Goal: Information Seeking & Learning: Learn about a topic

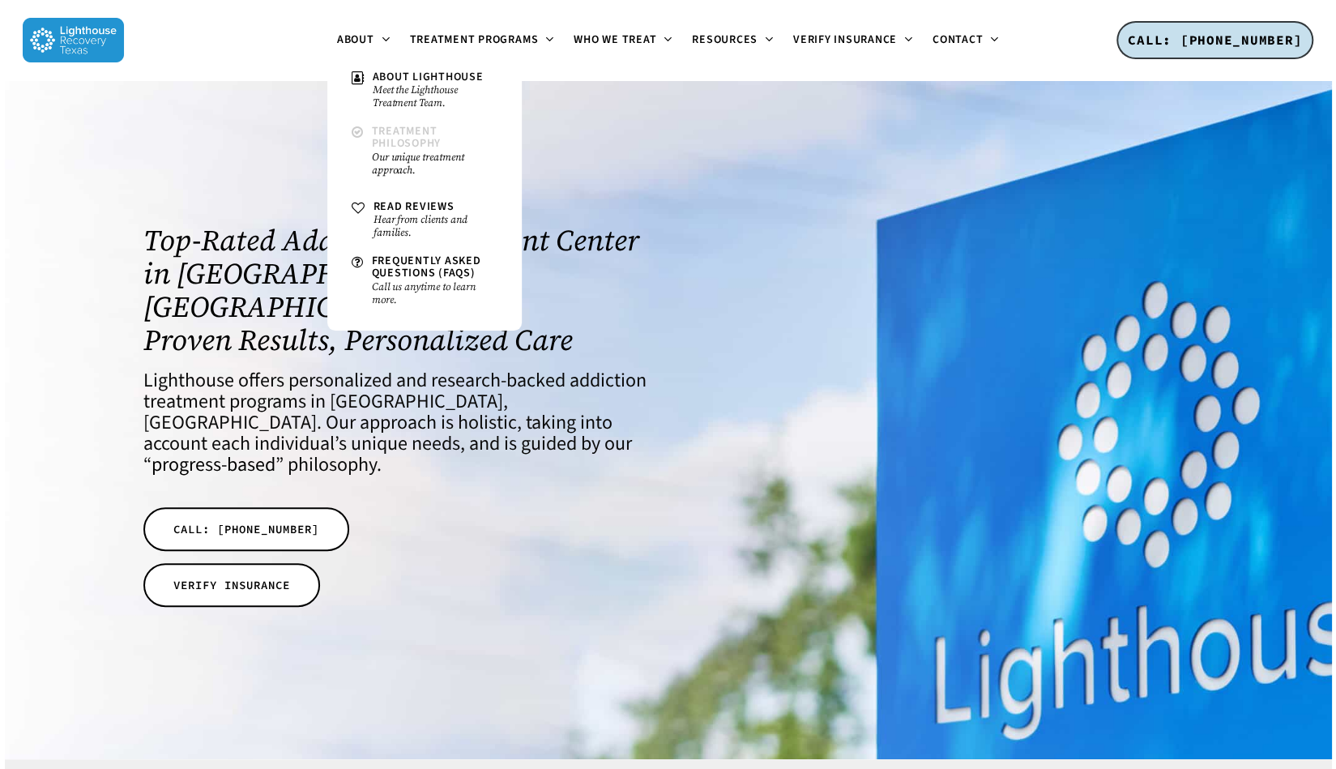
click at [382, 137] on span "Treatment Philosophy" at bounding box center [407, 137] width 70 height 28
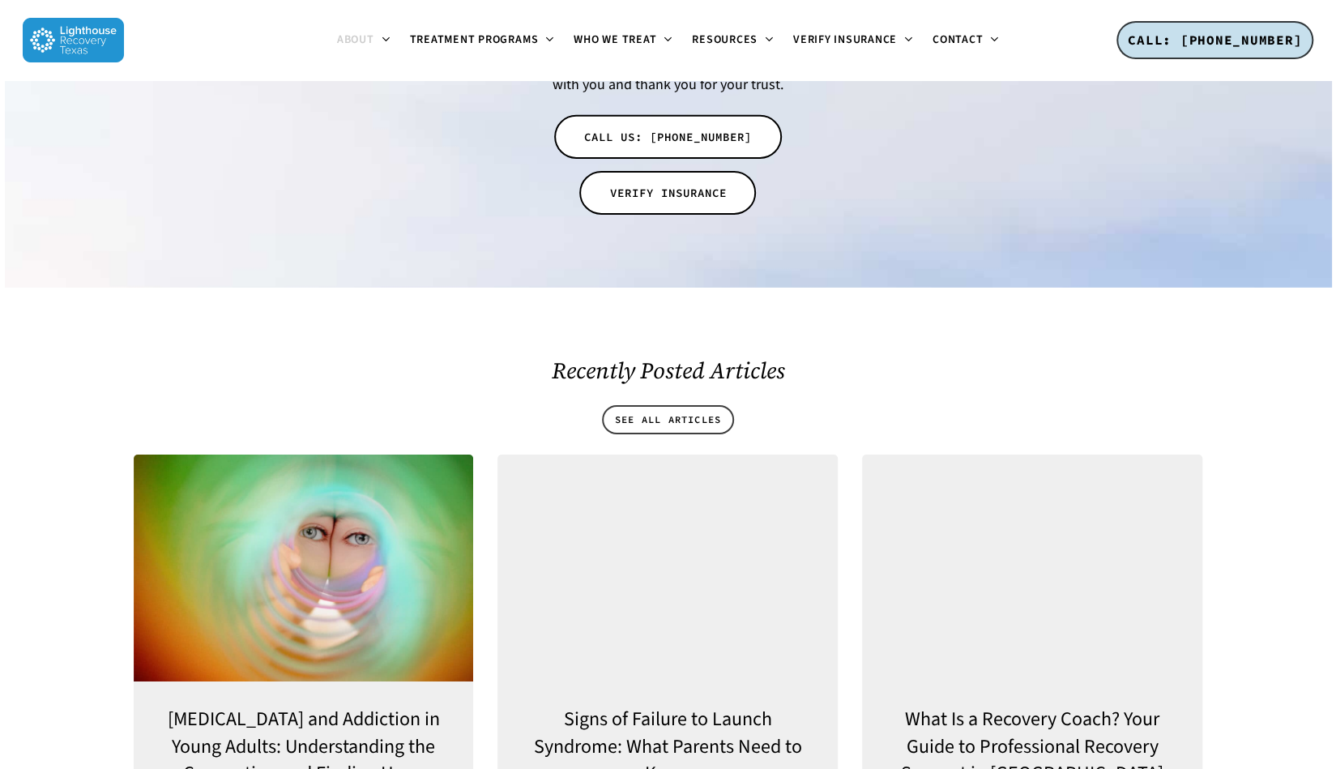
scroll to position [3652, 0]
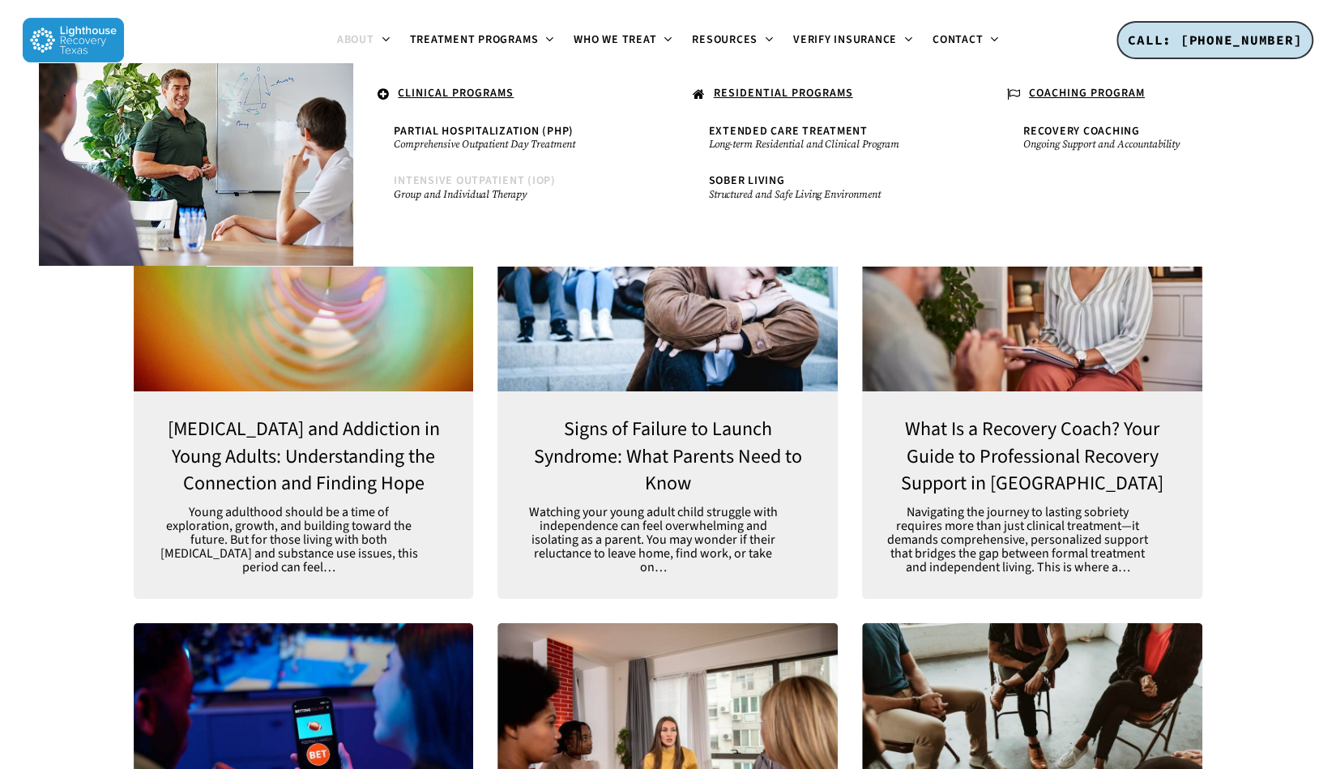
click at [499, 189] on small "Group and Individual Therapy" at bounding box center [510, 194] width 233 height 13
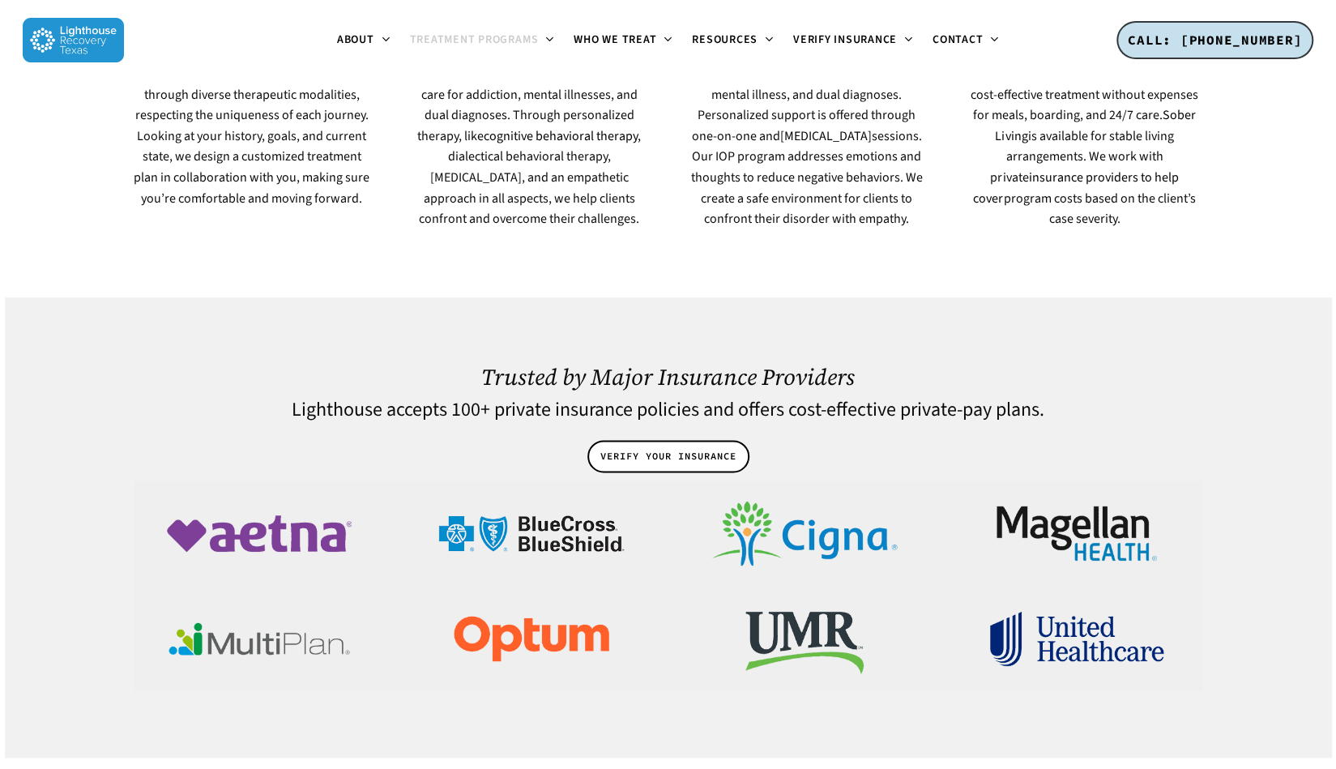
scroll to position [819, 0]
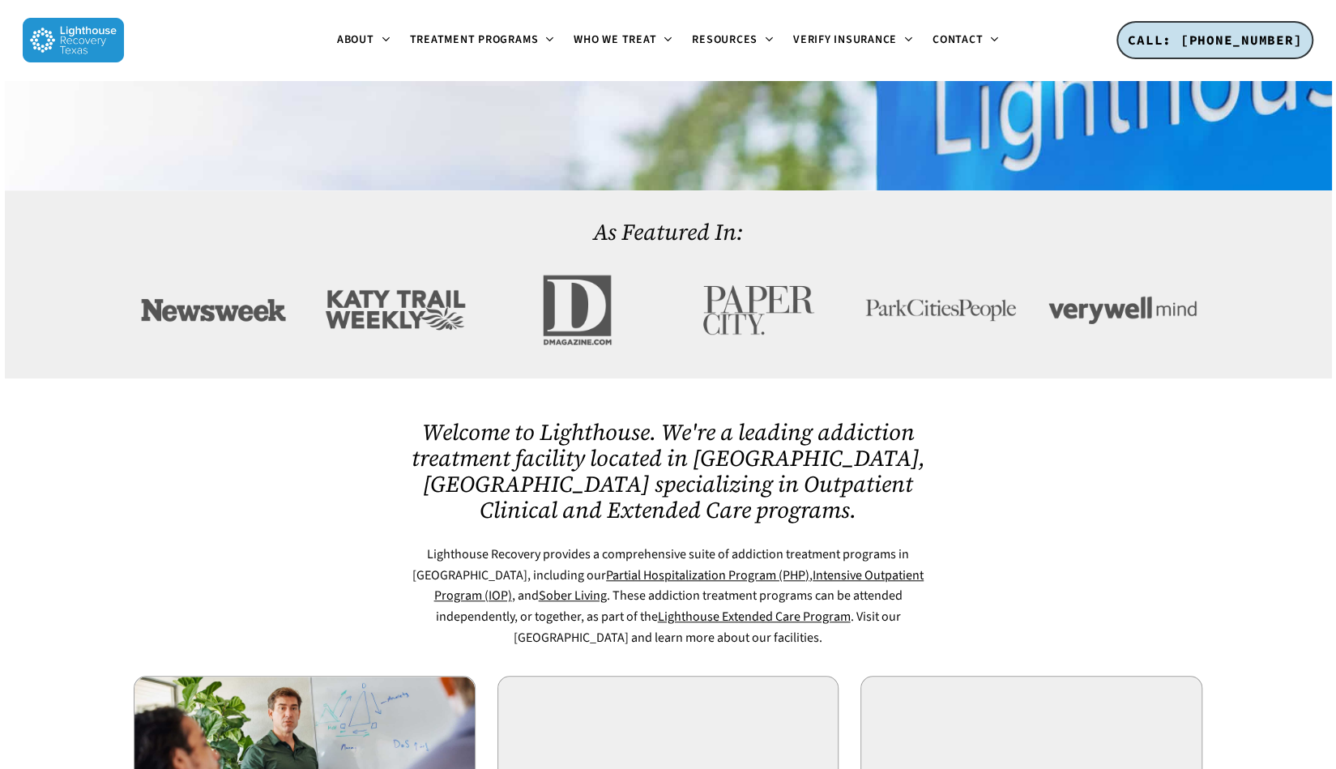
scroll to position [570, 0]
